Goal: Task Accomplishment & Management: Manage account settings

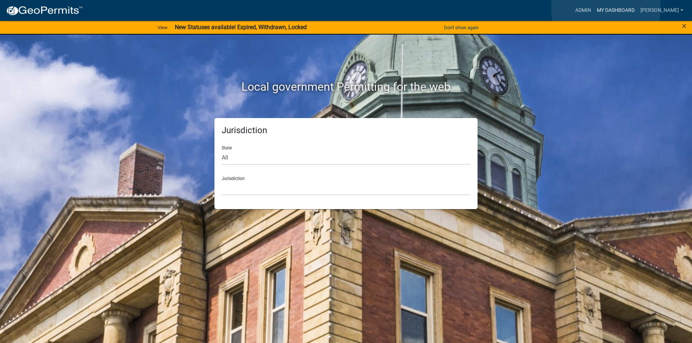
click at [606, 8] on link "My Dashboard" at bounding box center [616, 11] width 44 height 14
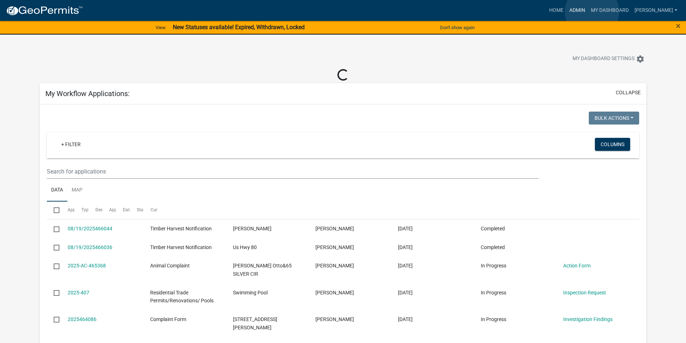
click at [588, 12] on link "Admin" at bounding box center [578, 11] width 22 height 14
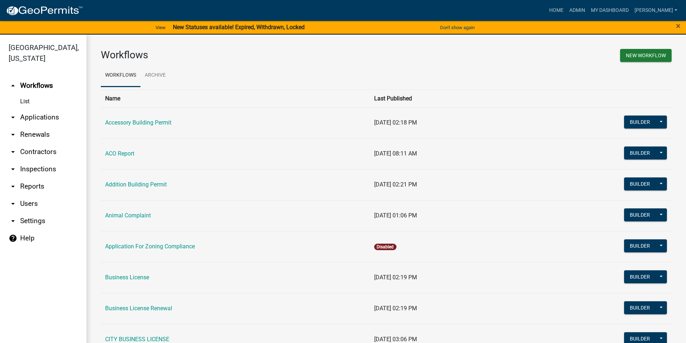
click at [37, 117] on link "arrow_drop_down Applications" at bounding box center [43, 117] width 86 height 17
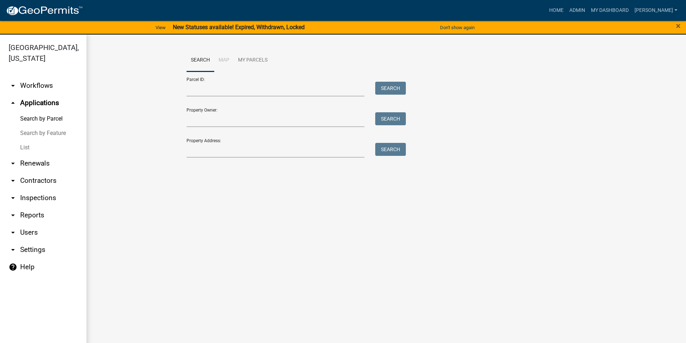
click at [24, 143] on link "List" at bounding box center [43, 148] width 86 height 14
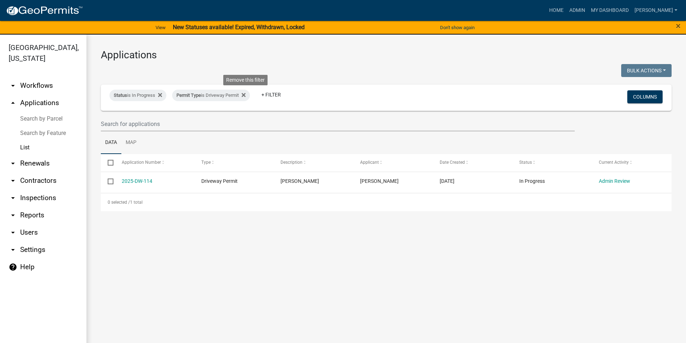
drag, startPoint x: 248, startPoint y: 96, endPoint x: 224, endPoint y: 102, distance: 24.6
click at [246, 97] on icon at bounding box center [244, 95] width 4 height 6
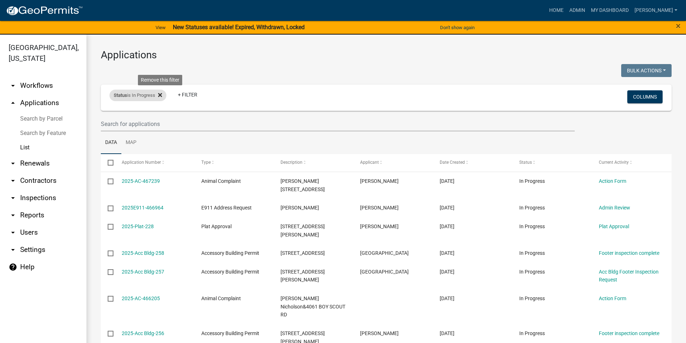
click at [159, 95] on fa-icon at bounding box center [158, 96] width 7 height 12
click at [24, 141] on link "List" at bounding box center [43, 148] width 86 height 14
click at [25, 146] on link "List" at bounding box center [43, 148] width 86 height 14
click at [26, 149] on link "List" at bounding box center [43, 148] width 86 height 14
click at [29, 147] on link "List" at bounding box center [43, 148] width 86 height 14
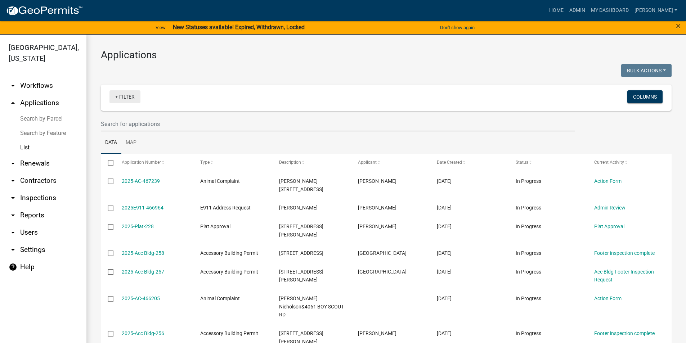
click at [131, 94] on link "+ Filter" at bounding box center [125, 96] width 31 height 13
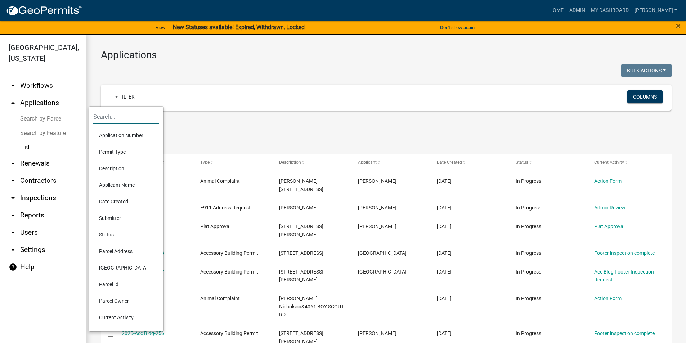
click at [120, 117] on input "text" at bounding box center [126, 117] width 66 height 15
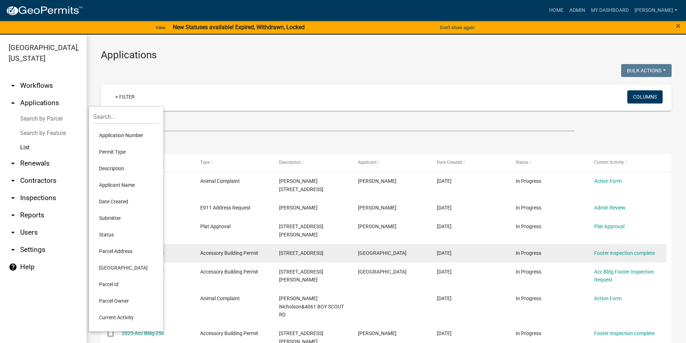
click at [117, 252] on li "Parcel Address" at bounding box center [126, 251] width 66 height 17
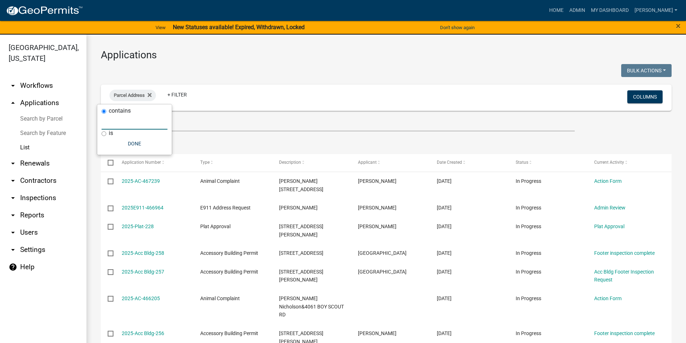
click at [134, 123] on input "text" at bounding box center [135, 122] width 66 height 15
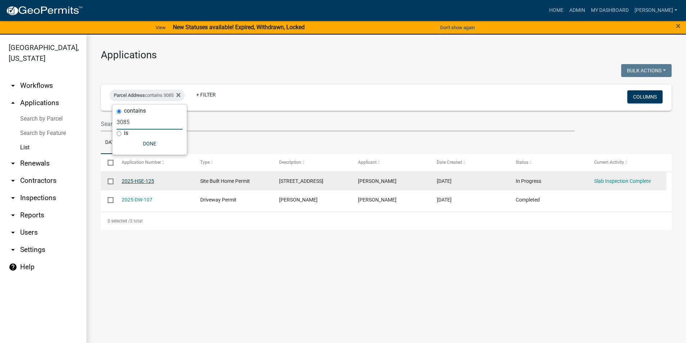
type input "3085"
click at [143, 182] on link "2025-HSE-125" at bounding box center [138, 181] width 32 height 6
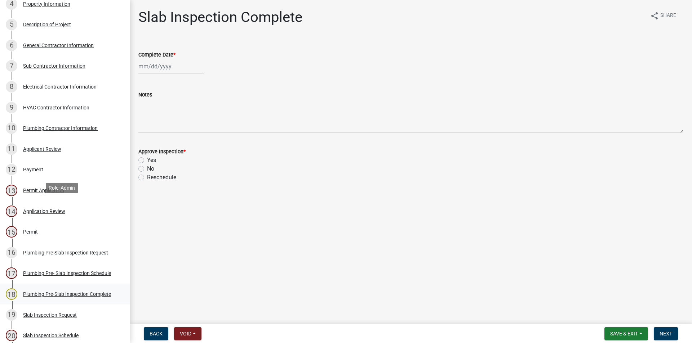
scroll to position [324, 0]
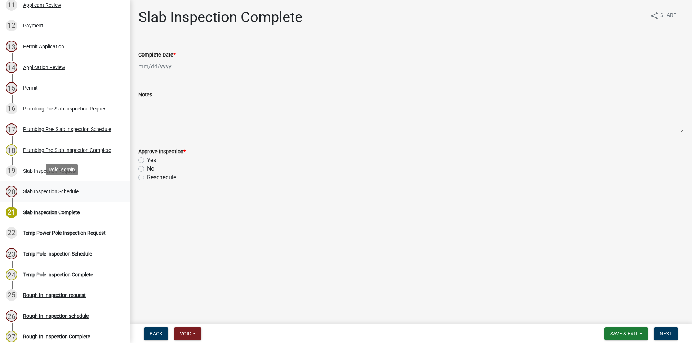
click at [49, 190] on div "Slab Inspection Schedule" at bounding box center [50, 191] width 55 height 5
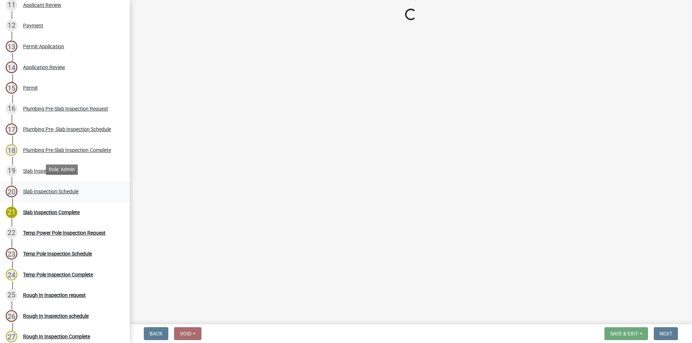
select select "a844a88f-ba44-4800-9e08-05e10520dbf6"
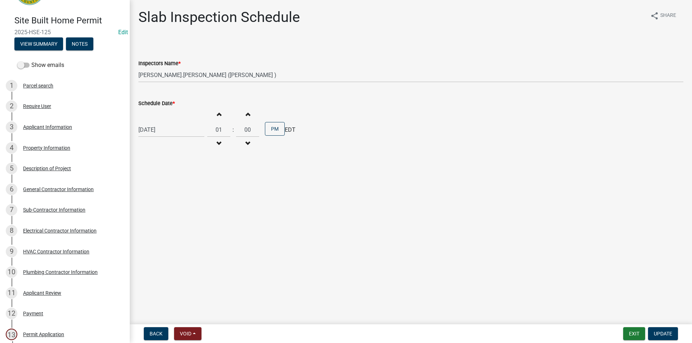
scroll to position [0, 0]
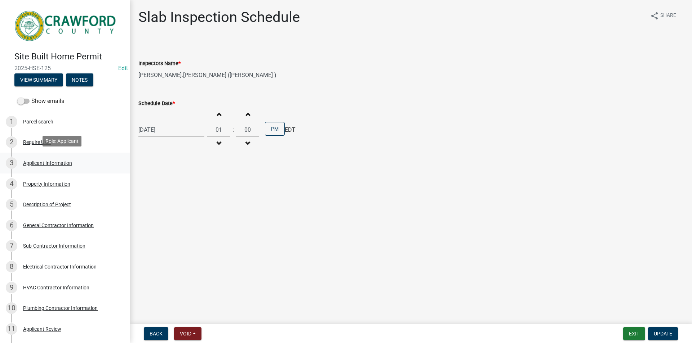
click at [36, 161] on div "Applicant Information" at bounding box center [47, 163] width 49 height 5
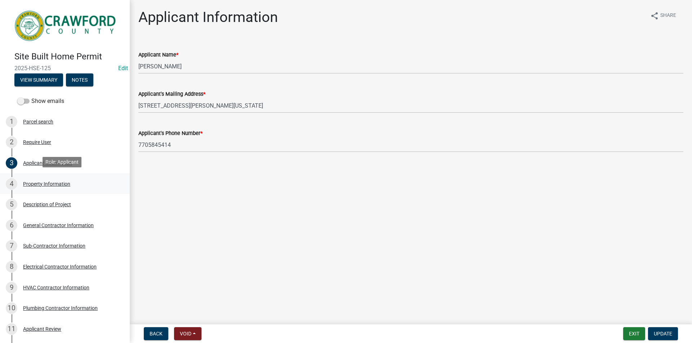
click at [36, 182] on div "Property Information" at bounding box center [46, 184] width 47 height 5
